Goal: Task Accomplishment & Management: Complete application form

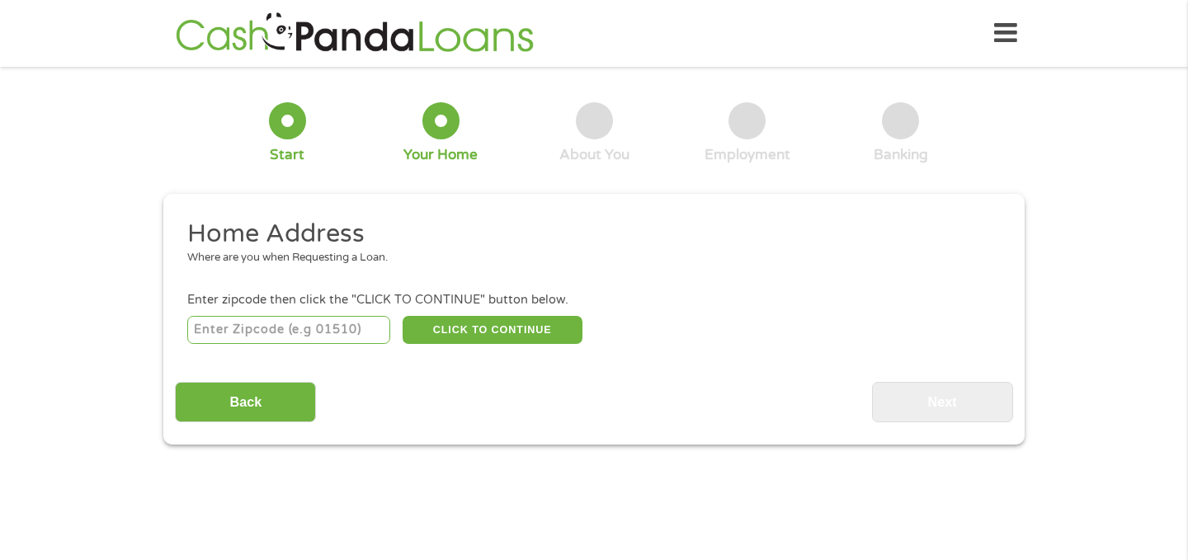
click at [352, 335] on input "number" at bounding box center [289, 330] width 204 height 28
type input "46516"
select select "[US_STATE]"
click at [491, 331] on button "CLICK TO CONTINUE" at bounding box center [493, 330] width 180 height 28
type input "46516"
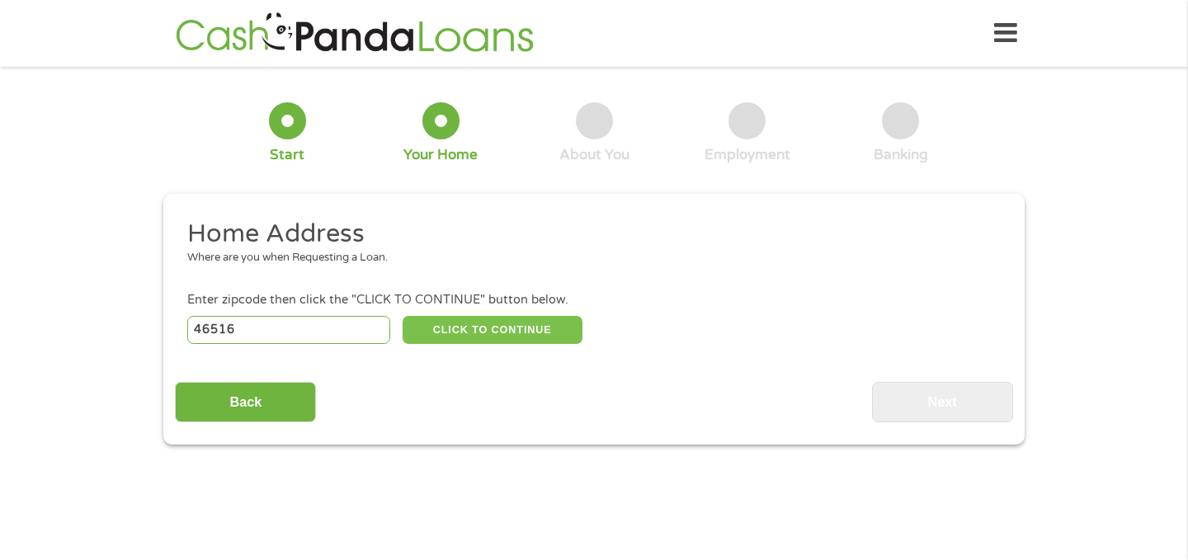
type input "Elkhart"
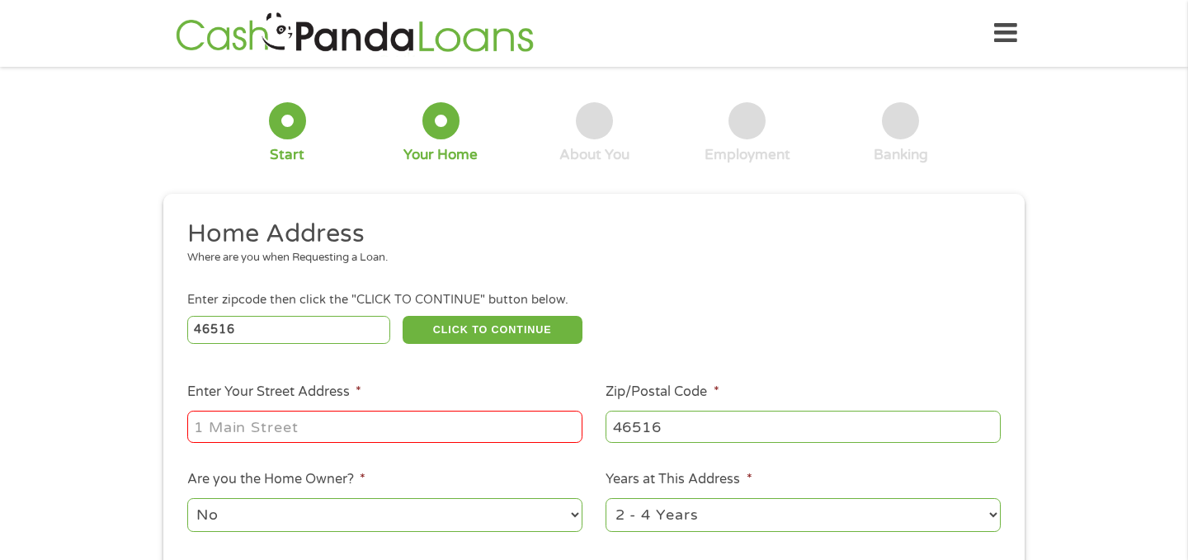
click at [371, 419] on input "Enter Your Street Address *" at bounding box center [384, 426] width 395 height 31
type input "[STREET_ADDRESS][PERSON_NAME]"
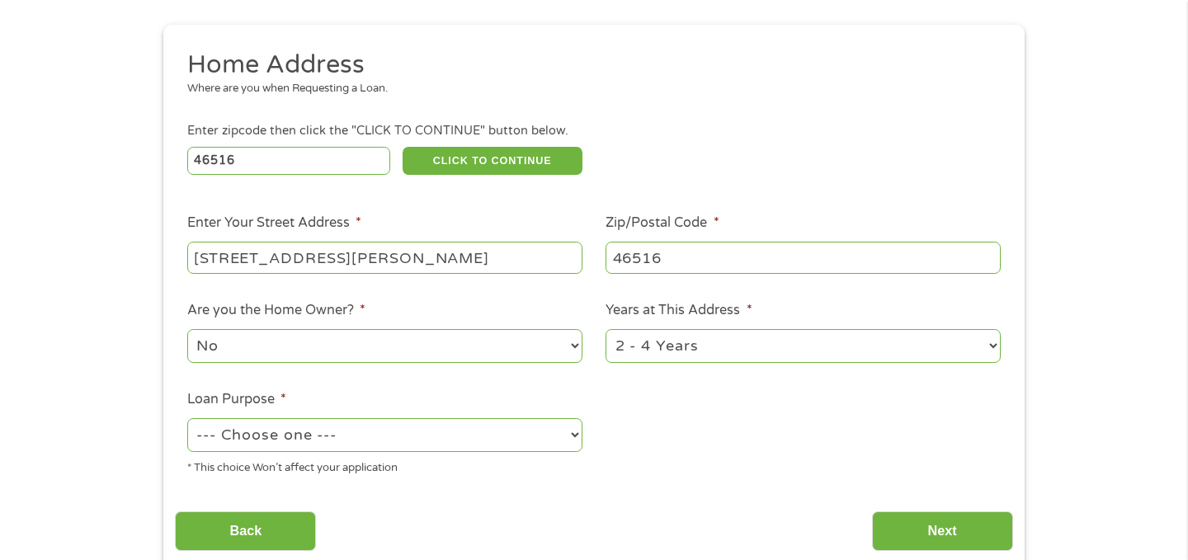
scroll to position [172, 0]
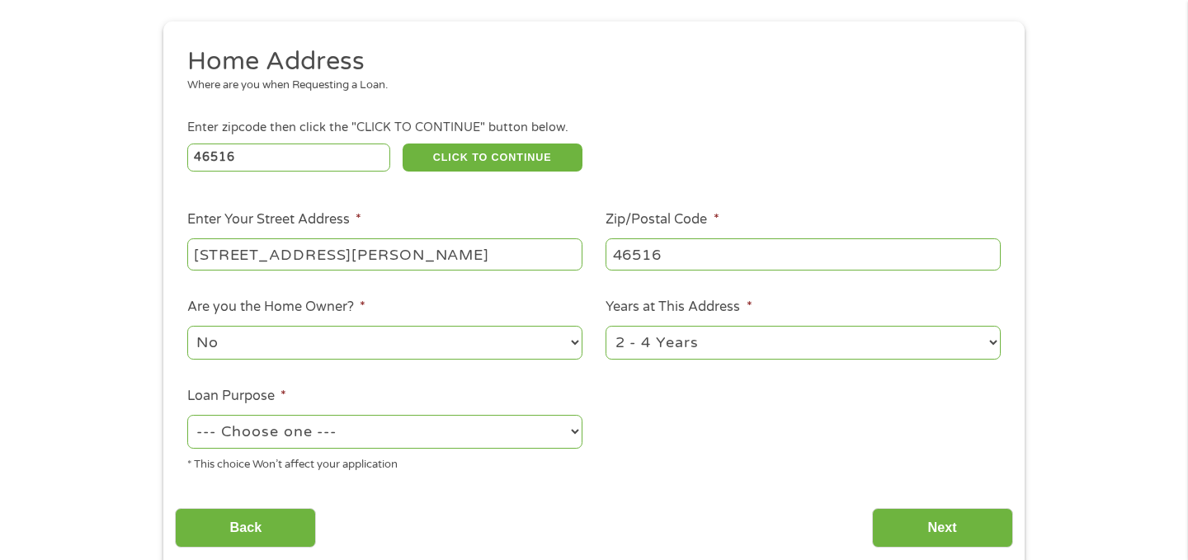
click at [508, 445] on select "--- Choose one --- Pay Bills Debt Consolidation Home Improvement Major Purchase…" at bounding box center [384, 432] width 395 height 34
select select "other"
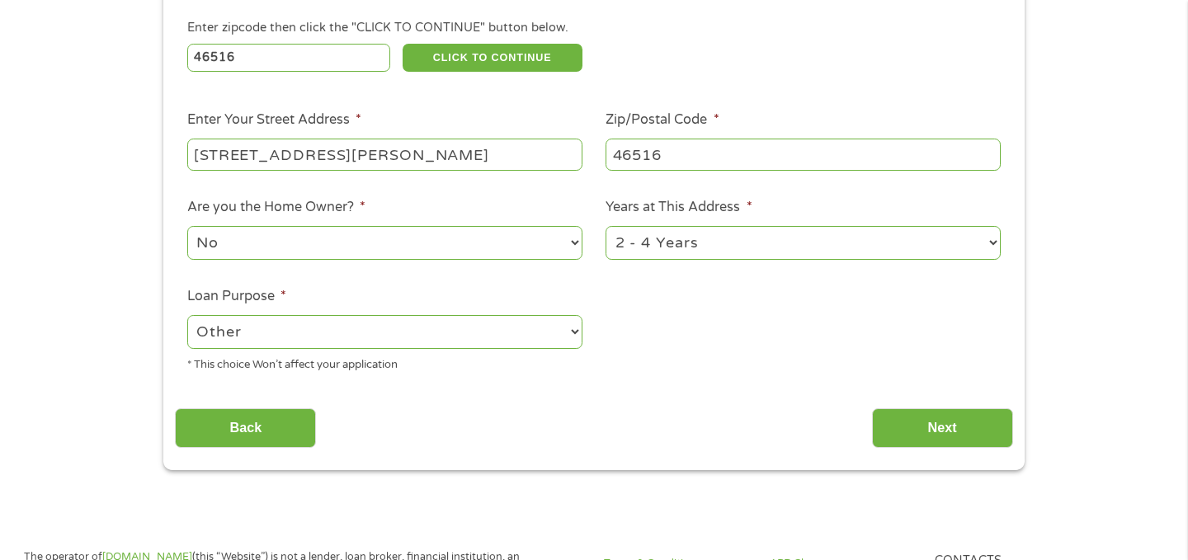
scroll to position [276, 0]
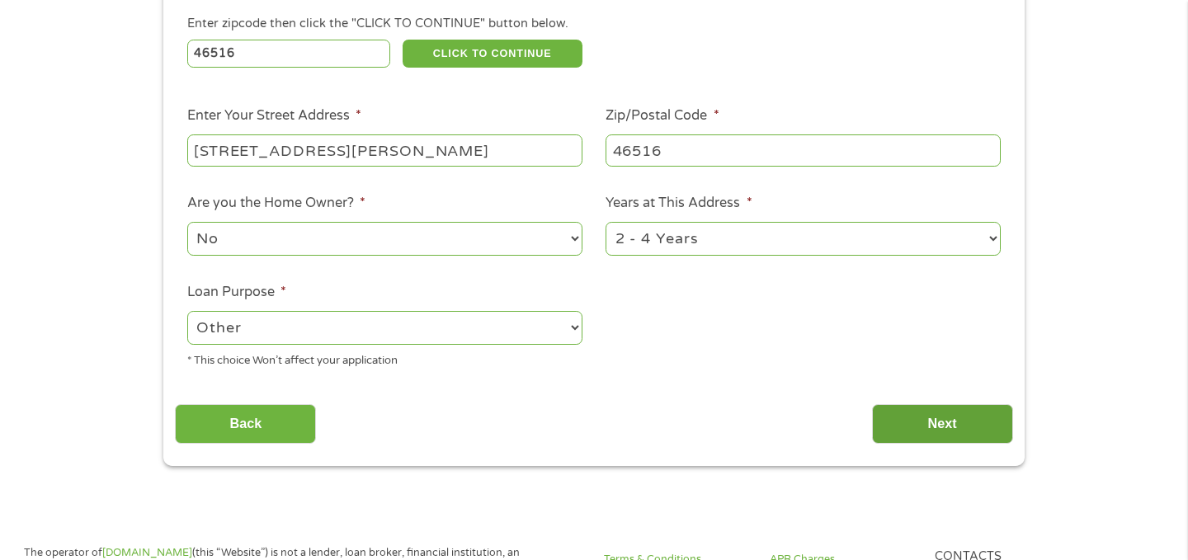
click at [900, 421] on input "Next" at bounding box center [942, 424] width 141 height 40
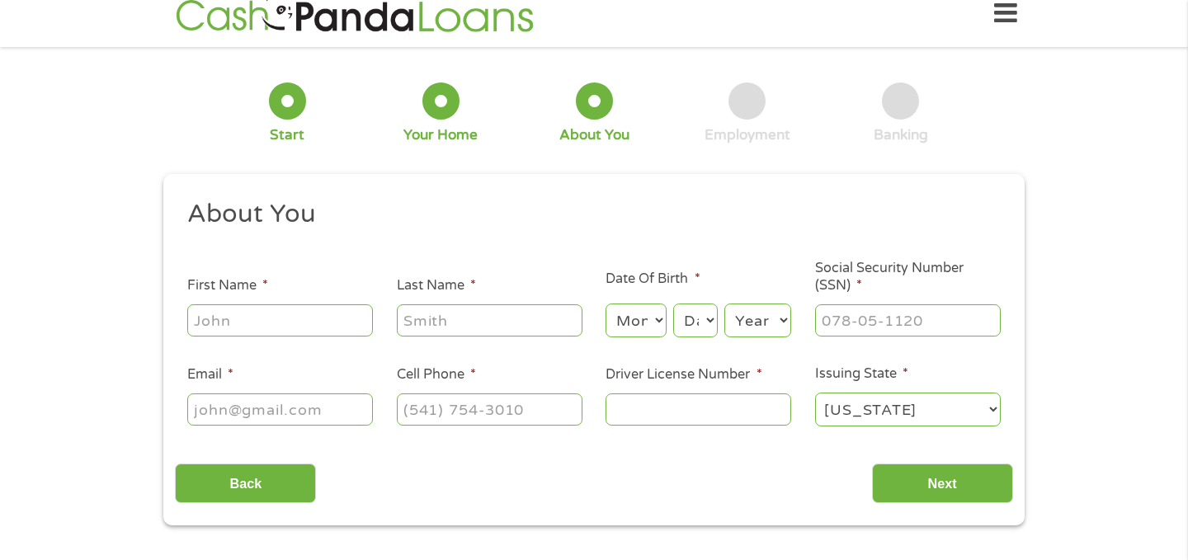
scroll to position [0, 0]
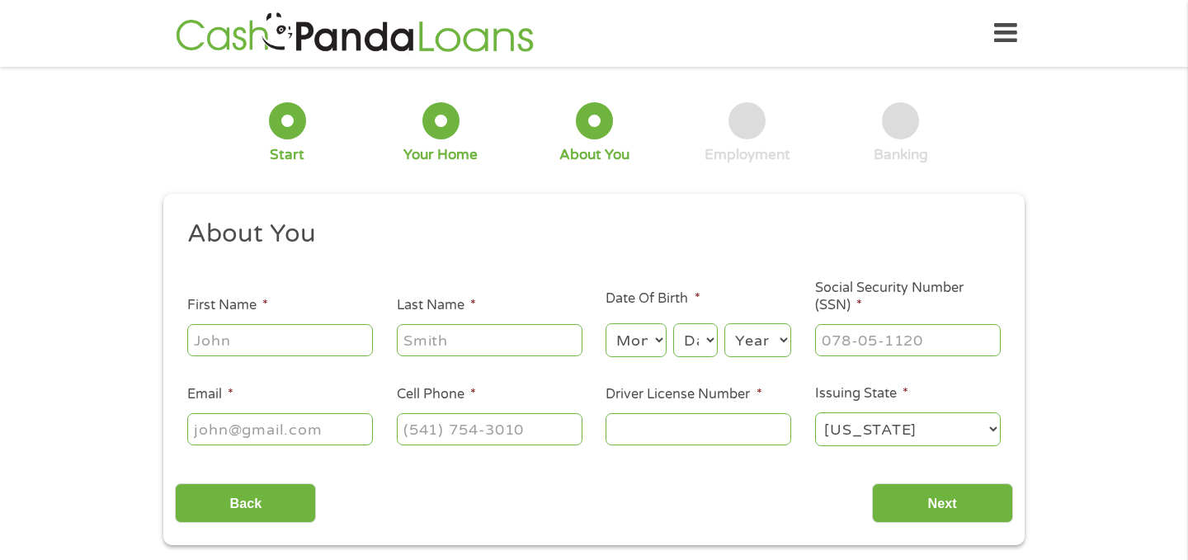
click at [314, 342] on input "First Name *" at bounding box center [280, 339] width 186 height 31
type input "[PERSON_NAME]"
type input "[PERSON_NAME][EMAIL_ADDRESS][DOMAIN_NAME]"
type input "[PHONE_NUMBER]"
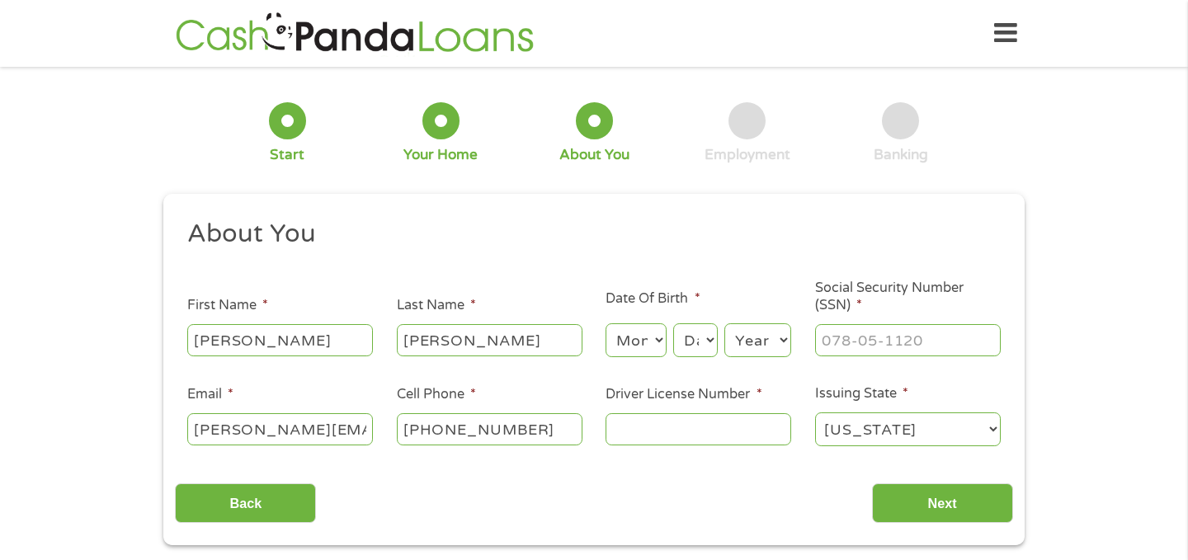
click at [615, 340] on select "Month 1 2 3 4 5 6 7 8 9 10 11 12" at bounding box center [636, 340] width 60 height 34
select select "9"
click at [692, 346] on select "Day 1 2 3 4 5 6 7 8 9 10 11 12 13 14 15 16 17 18 19 20 21 22 23 24 25 26 27 28 …" at bounding box center [695, 340] width 45 height 34
select select "22"
type input "___-__-____"
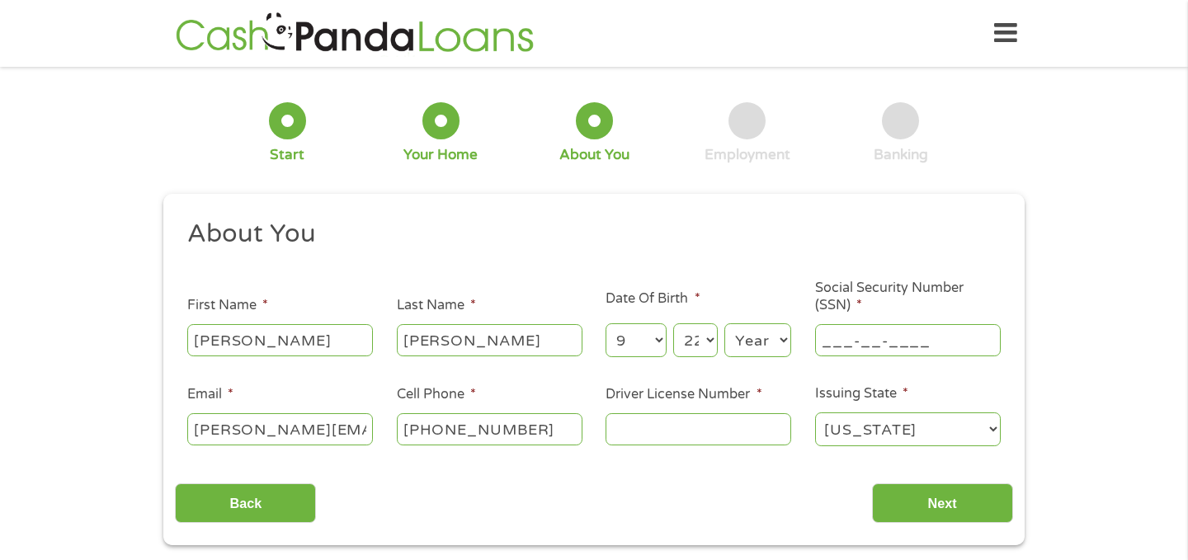
click at [873, 330] on input "___-__-____" at bounding box center [908, 339] width 186 height 31
click at [772, 336] on select "Year [DATE] 2006 2005 2004 2003 2002 2001 2000 1999 1998 1997 1996 1995 1994 19…" at bounding box center [758, 340] width 67 height 34
select select "2000"
click at [855, 334] on input "___-__-____" at bounding box center [908, 339] width 186 height 31
type input "310-23-0574"
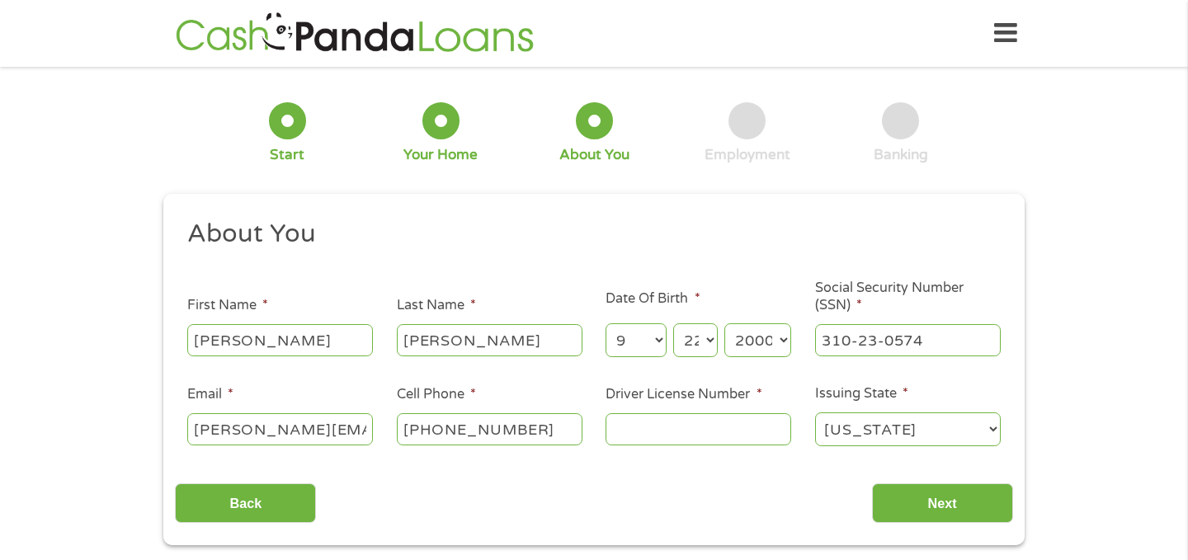
click at [718, 432] on input "Driver License Number *" at bounding box center [699, 428] width 186 height 31
type input "3780119092"
click at [908, 503] on input "Next" at bounding box center [942, 504] width 141 height 40
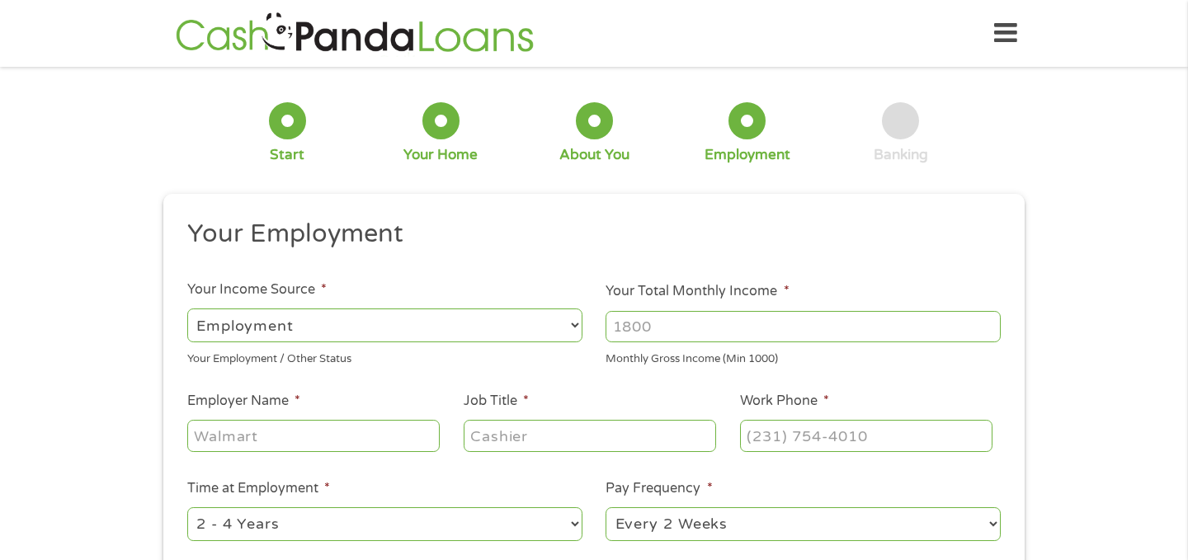
scroll to position [7, 7]
click at [652, 337] on input "Your Total Monthly Income *" at bounding box center [803, 326] width 395 height 31
type input "2800"
click at [371, 451] on input "Employer Name *" at bounding box center [313, 435] width 253 height 31
type input "[PERSON_NAME]"
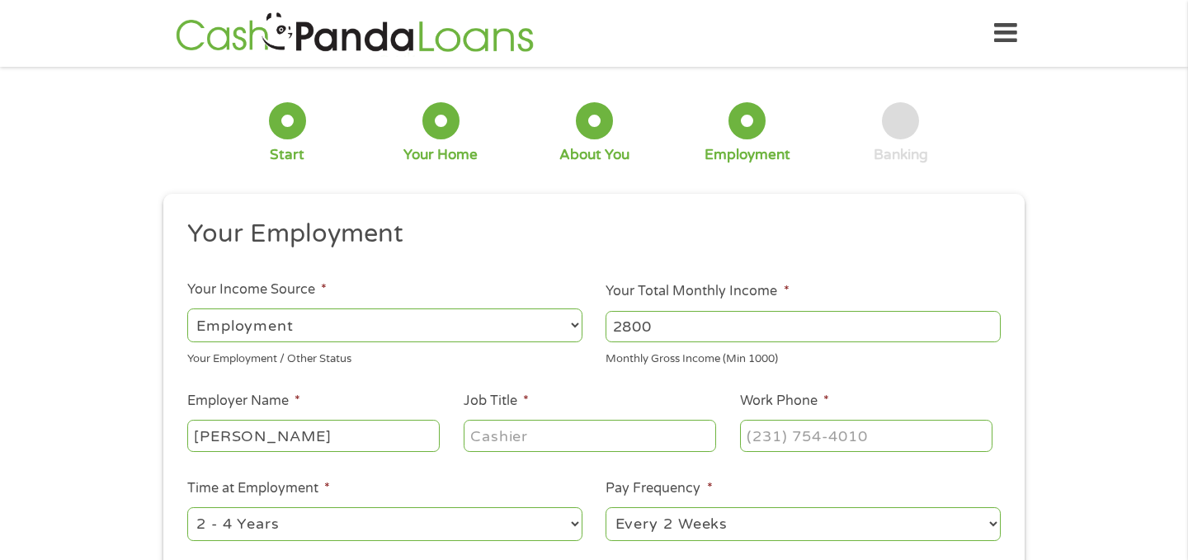
click at [519, 438] on input "Job Title *" at bounding box center [590, 435] width 253 height 31
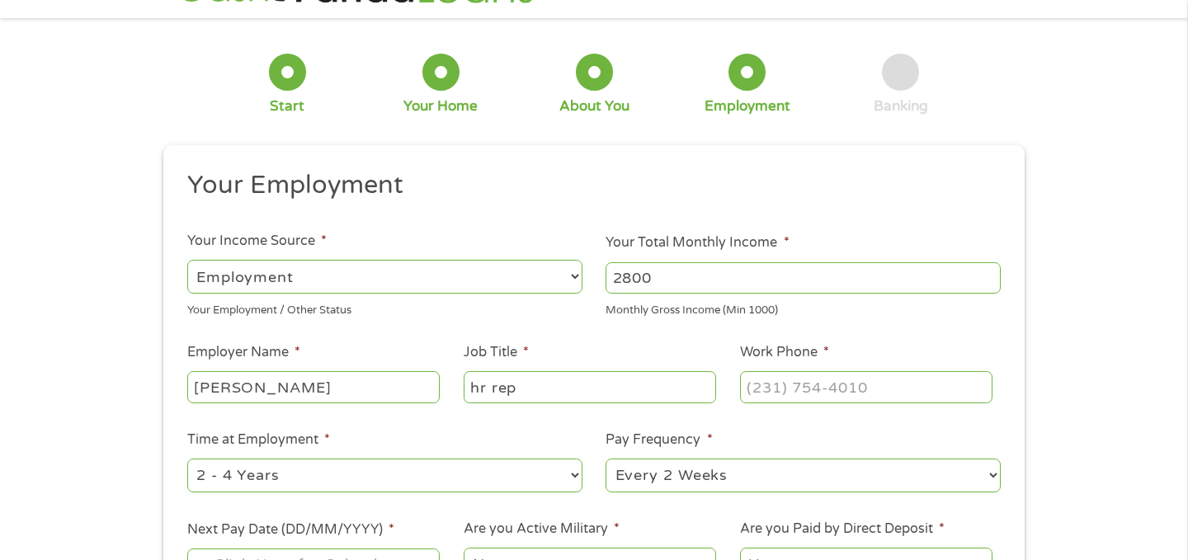
type input "hr rep"
click at [790, 382] on input "(___) ___-____" at bounding box center [866, 386] width 253 height 31
type input "[PHONE_NUMBER]"
click at [475, 484] on select "--- Choose one --- 1 Year or less 1 - 2 Years 2 - 4 Years Over 4 Years" at bounding box center [384, 476] width 395 height 34
select select "12months"
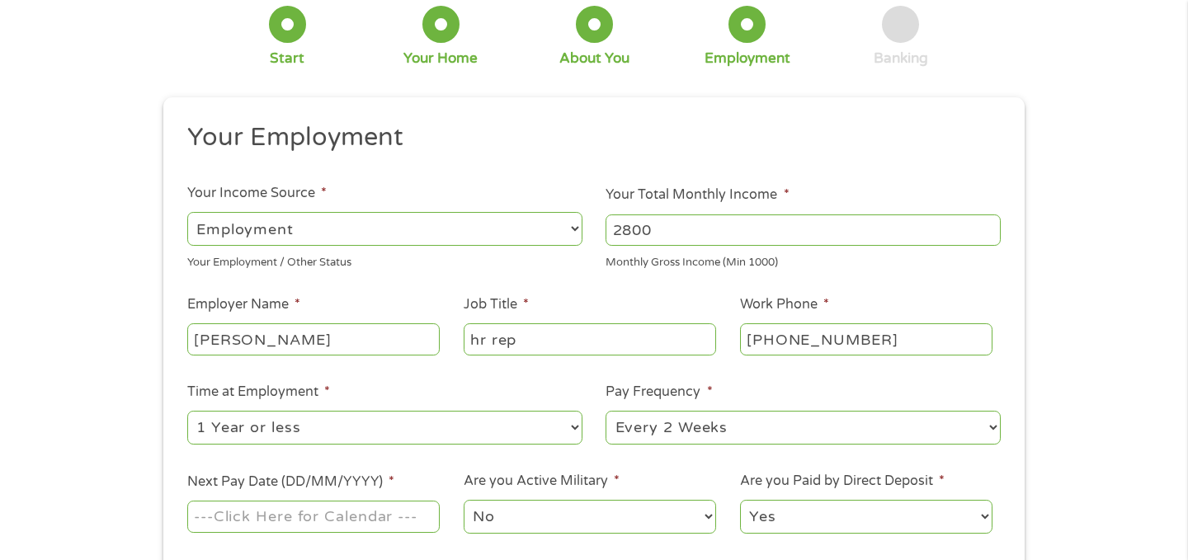
scroll to position [111, 0]
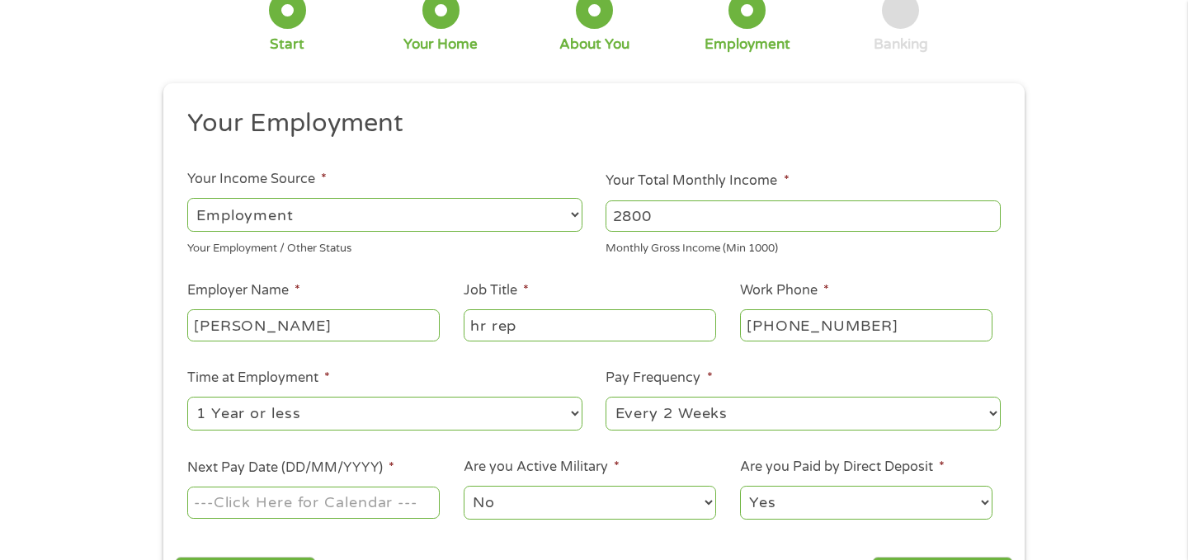
click at [617, 408] on select "--- Choose one --- Every 2 Weeks Every Week Monthly Semi-Monthly" at bounding box center [803, 414] width 395 height 34
select select "weekly"
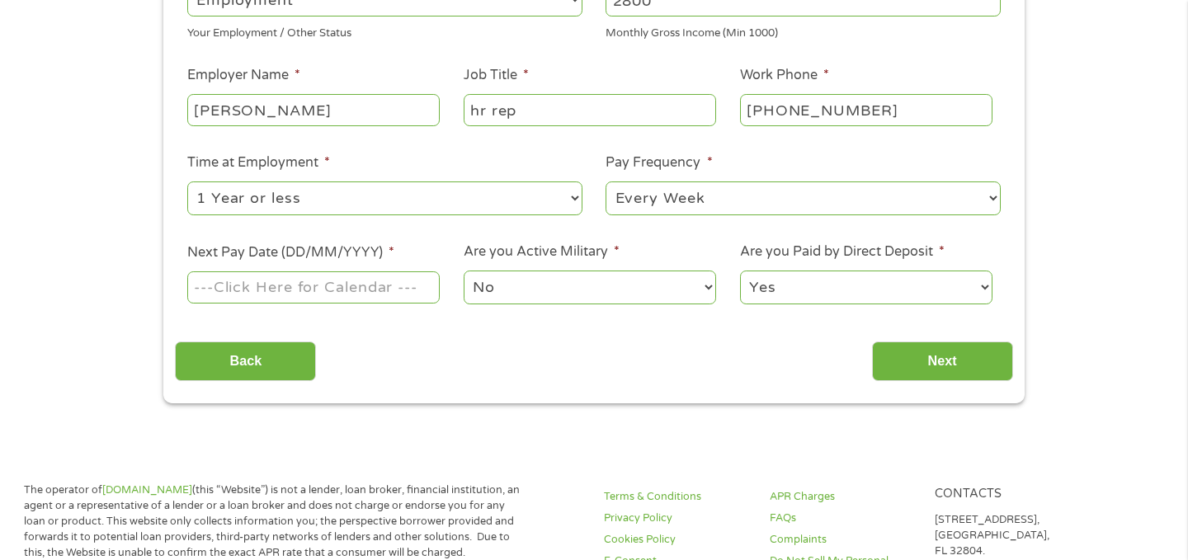
scroll to position [328, 0]
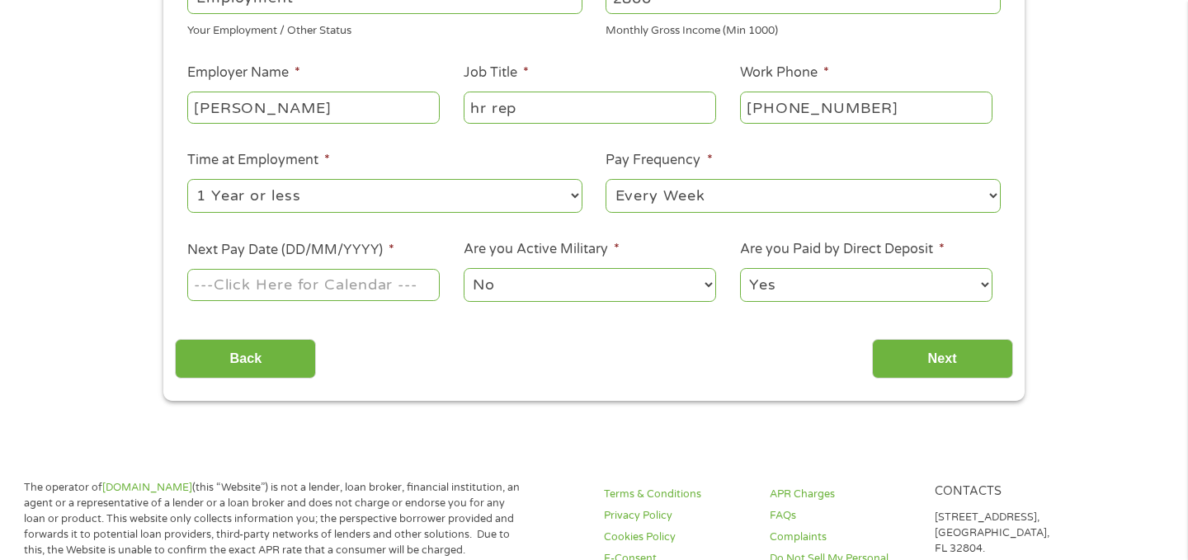
click at [380, 295] on input "Next Pay Date (DD/MM/YYYY) *" at bounding box center [313, 284] width 253 height 31
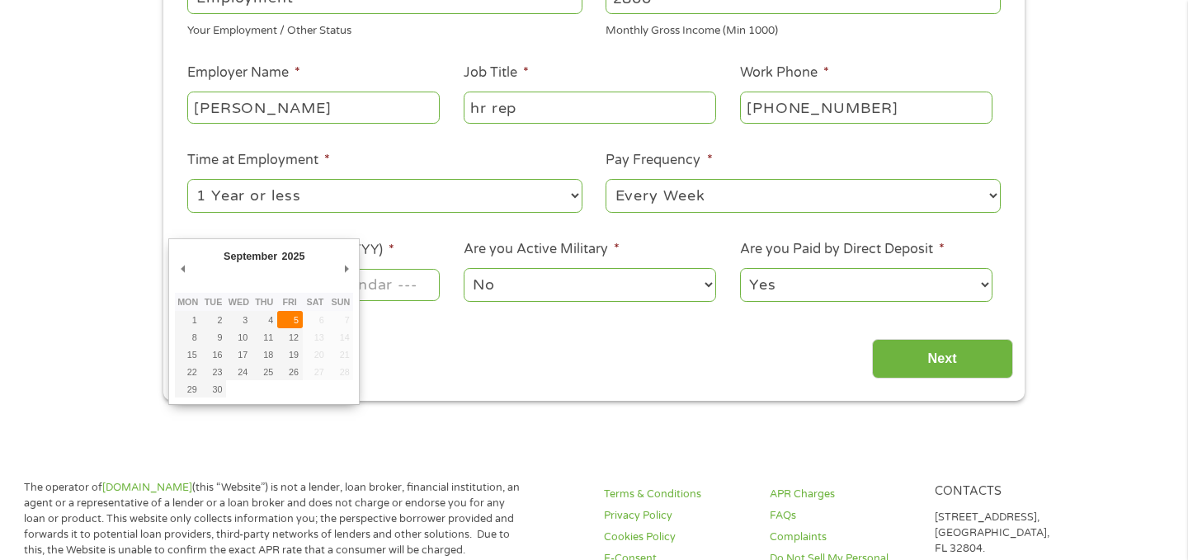
type input "[DATE]"
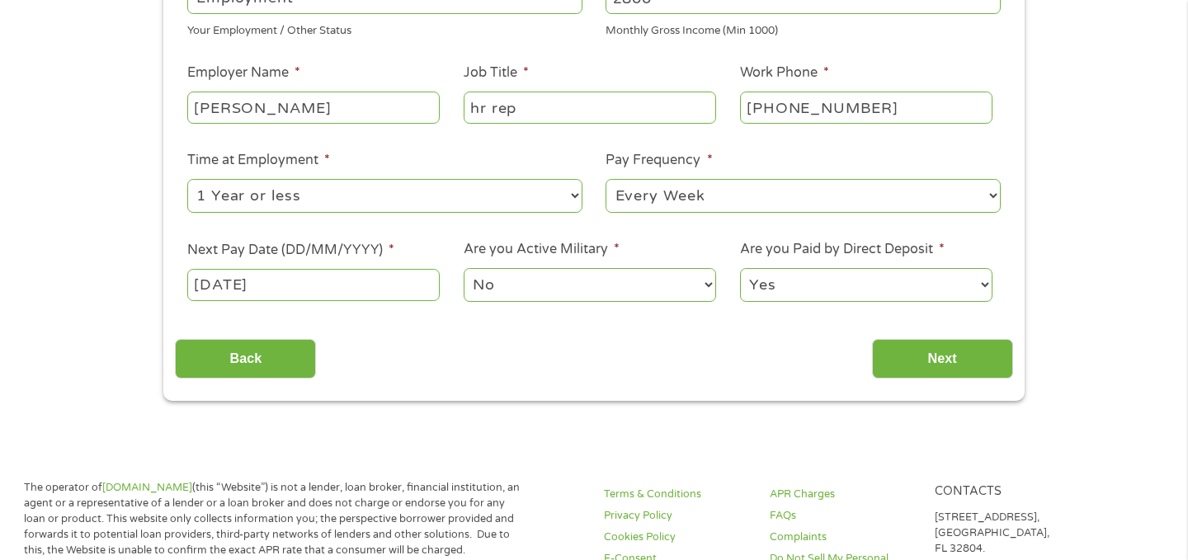
click at [500, 284] on select "No Yes" at bounding box center [590, 285] width 253 height 34
click at [884, 356] on input "Next" at bounding box center [942, 359] width 141 height 40
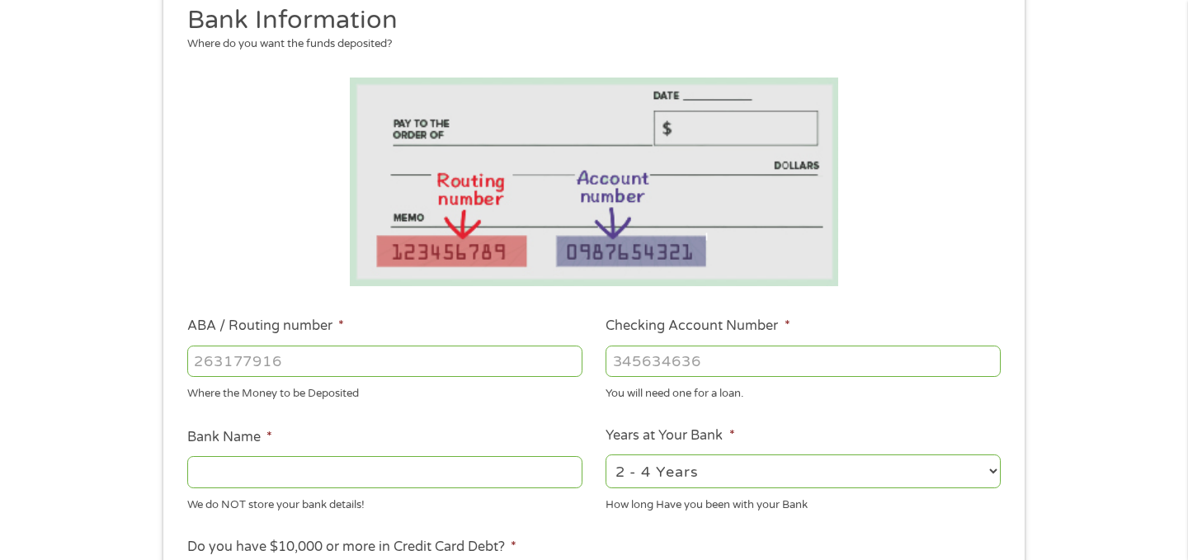
scroll to position [218, 0]
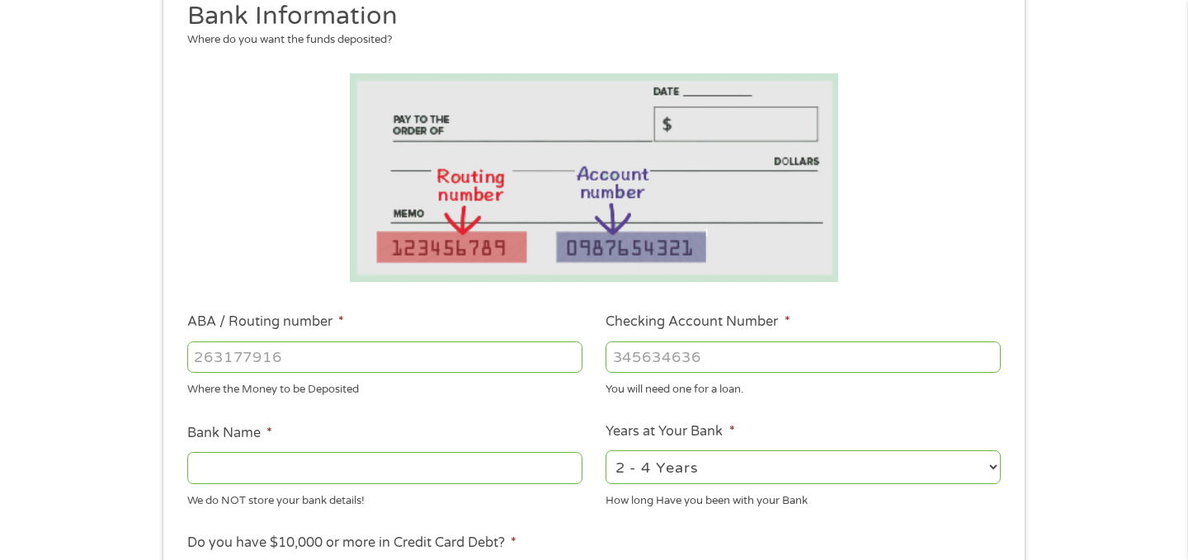
click at [389, 350] on input "ABA / Routing number *" at bounding box center [384, 357] width 395 height 31
type input "272471852"
type input "FLAGSTAR BANK FSB"
type input "272471852"
click at [635, 361] on input "Checking Account Number *" at bounding box center [803, 357] width 395 height 31
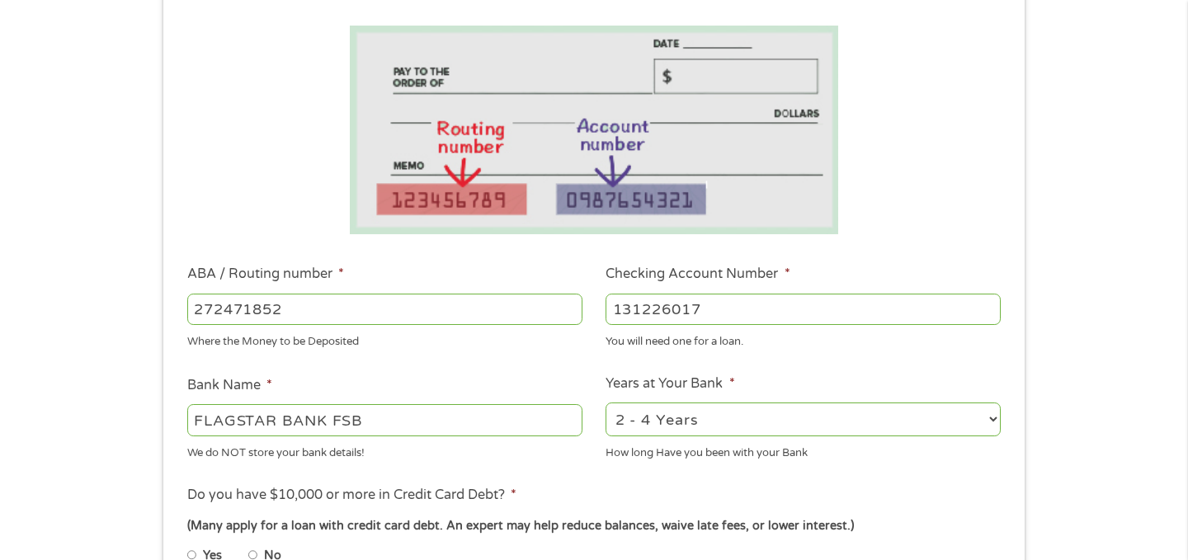
scroll to position [273, 0]
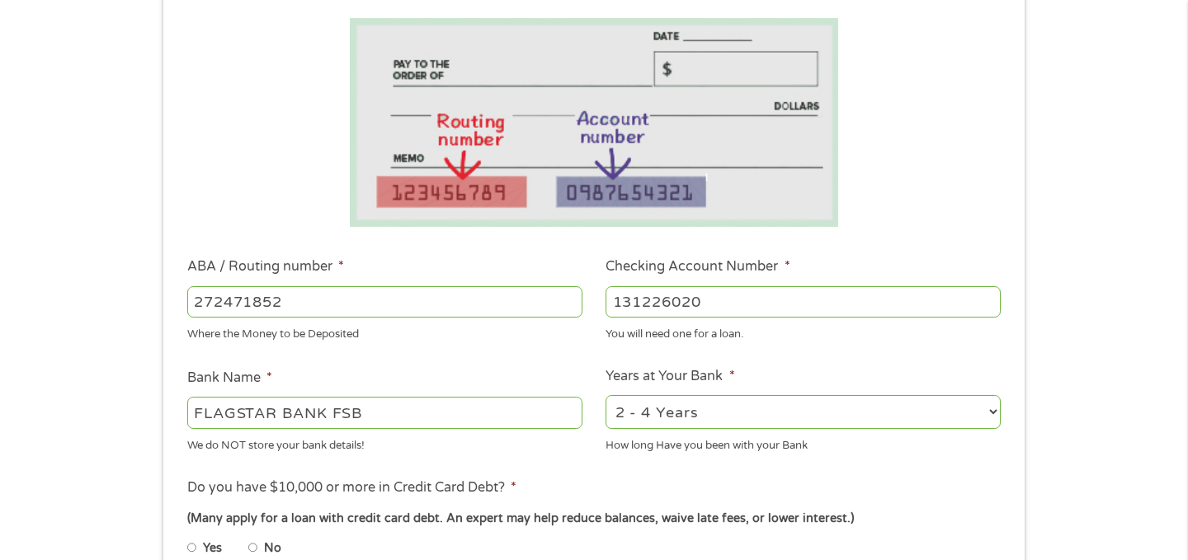
type input "131226020"
click at [582, 333] on div "Where the Money to be Deposited" at bounding box center [384, 332] width 395 height 22
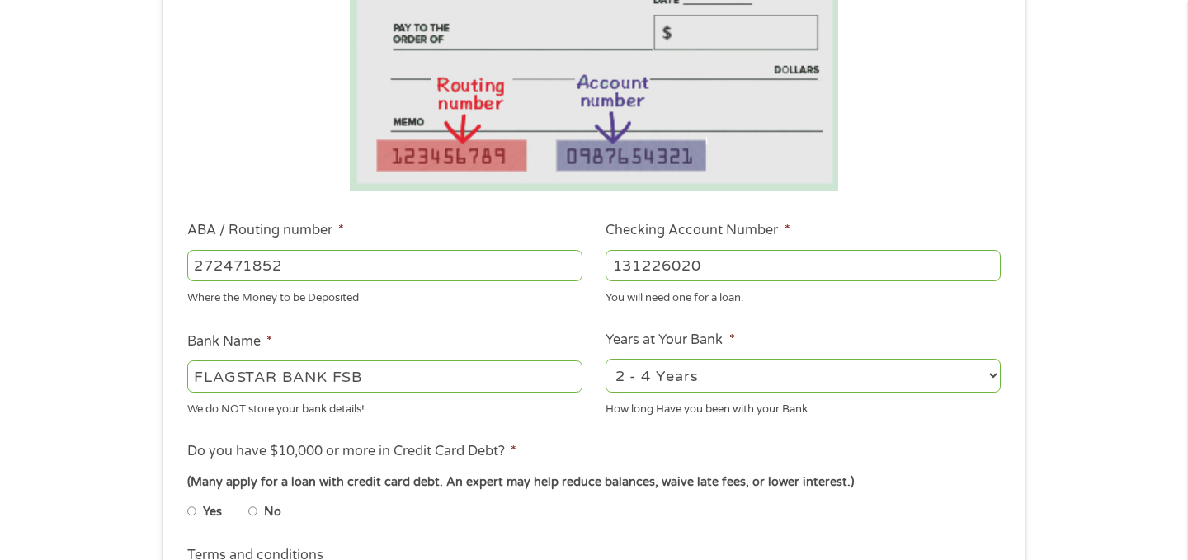
click at [614, 372] on select "2 - 4 Years 6 - 12 Months 1 - 2 Years Over 4 Years" at bounding box center [803, 376] width 395 height 34
select select "60months"
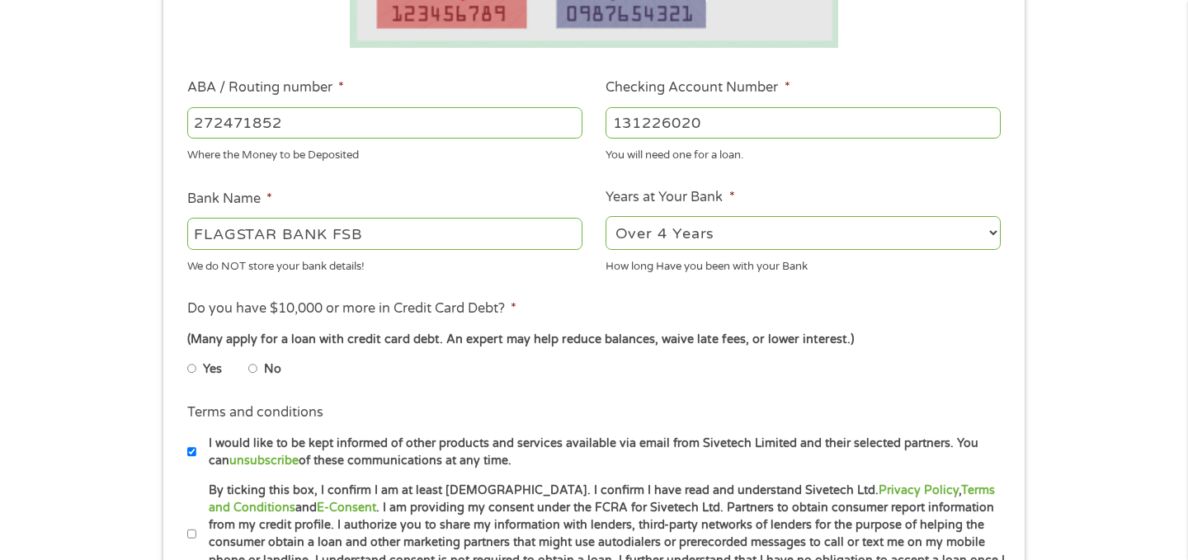
scroll to position [453, 0]
click at [187, 374] on input "Yes" at bounding box center [192, 368] width 10 height 26
radio input "true"
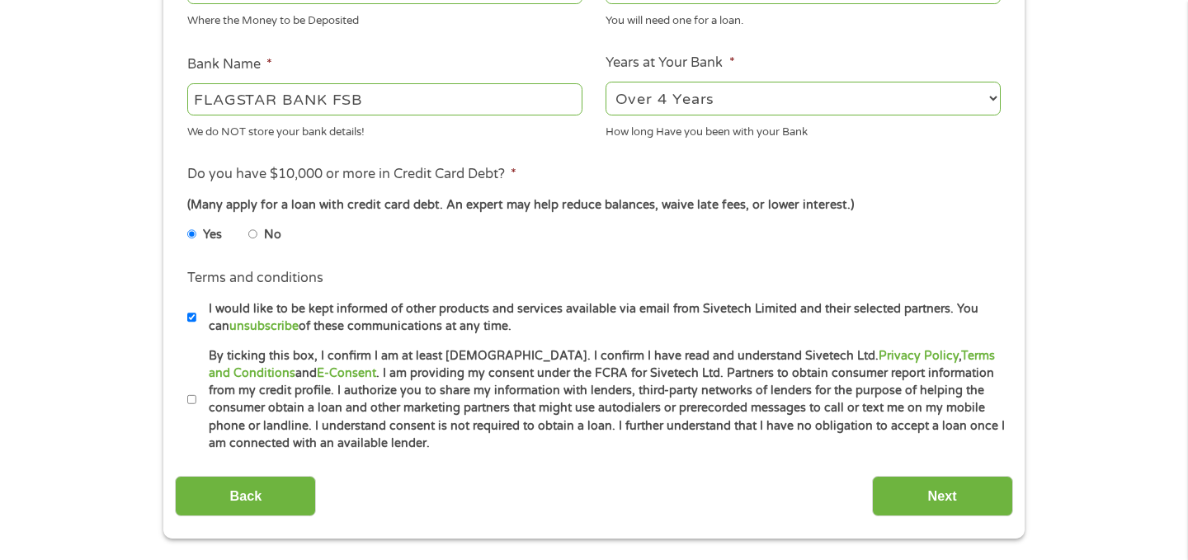
scroll to position [593, 0]
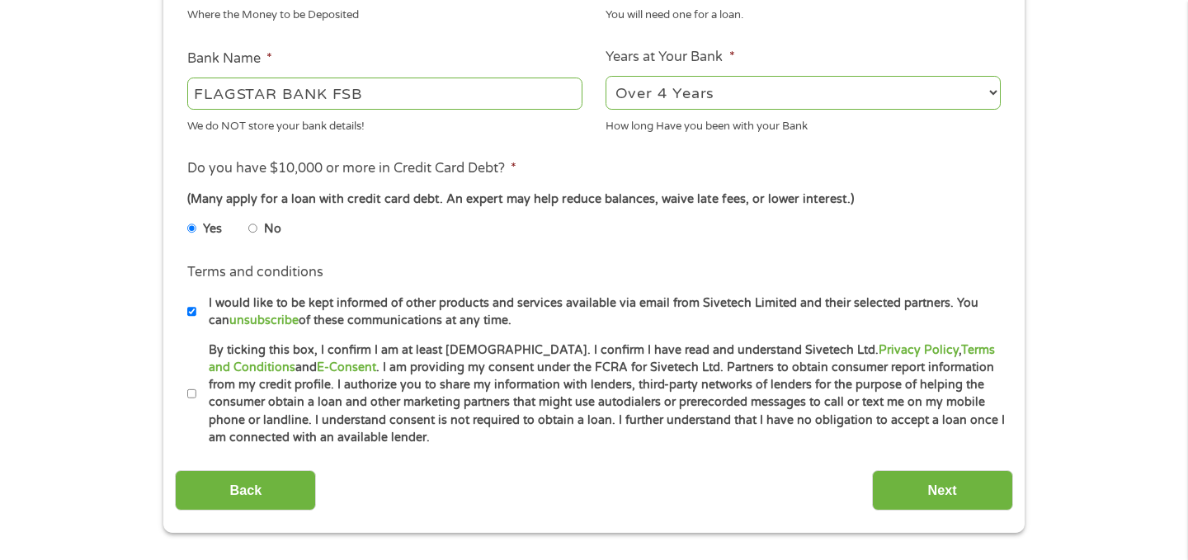
click at [191, 390] on input "By ticking this box, I confirm I am at least [DEMOGRAPHIC_DATA]. I confirm I ha…" at bounding box center [192, 394] width 10 height 26
checkbox input "true"
click at [883, 489] on input "Next" at bounding box center [942, 490] width 141 height 40
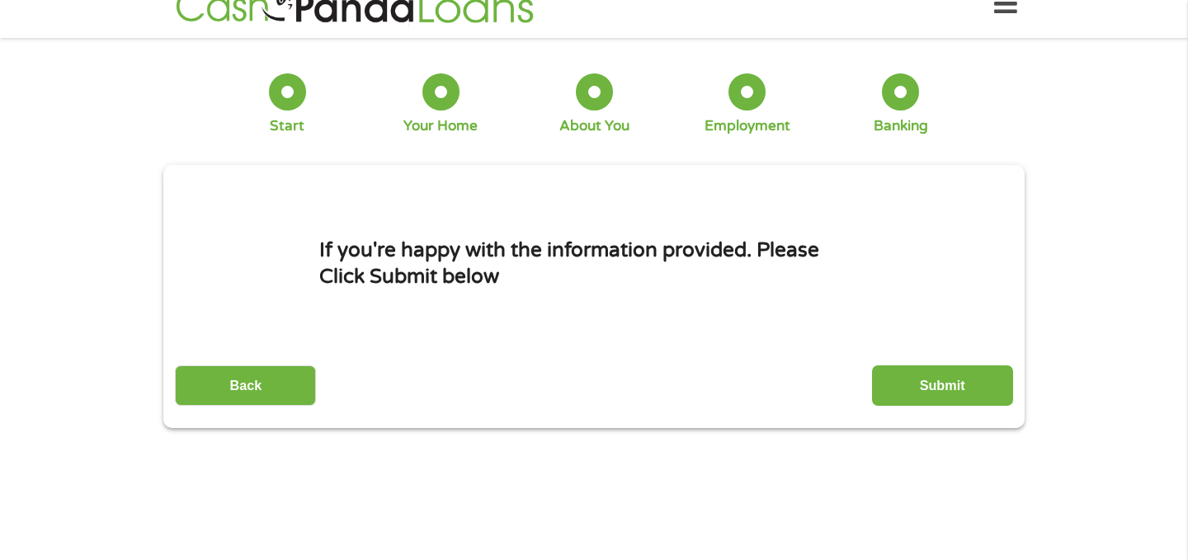
scroll to position [0, 0]
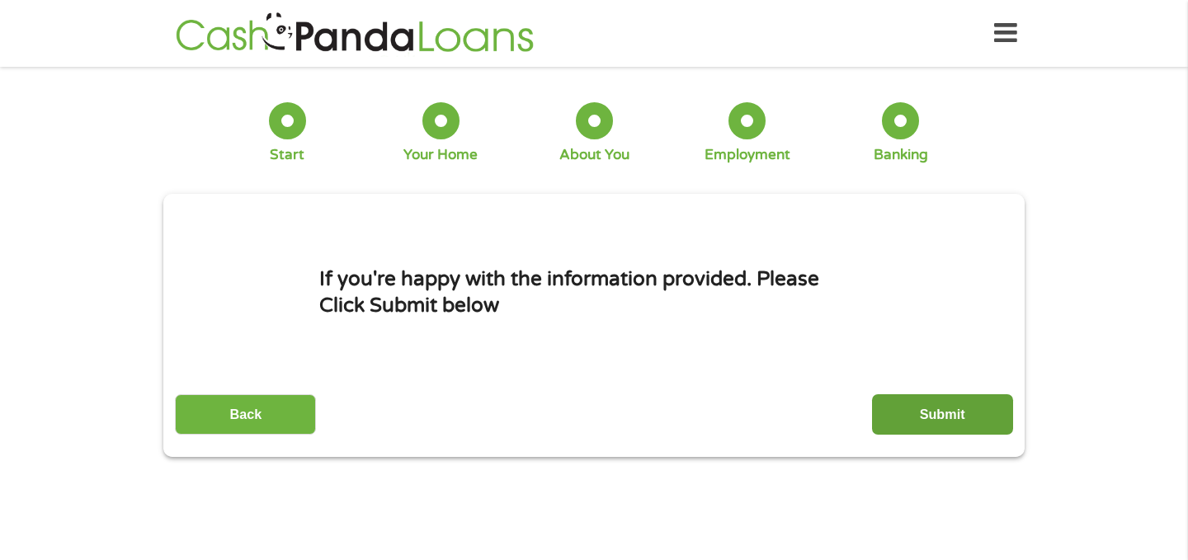
click at [888, 405] on input "Submit" at bounding box center [942, 414] width 141 height 40
